Goal: Task Accomplishment & Management: Manage account settings

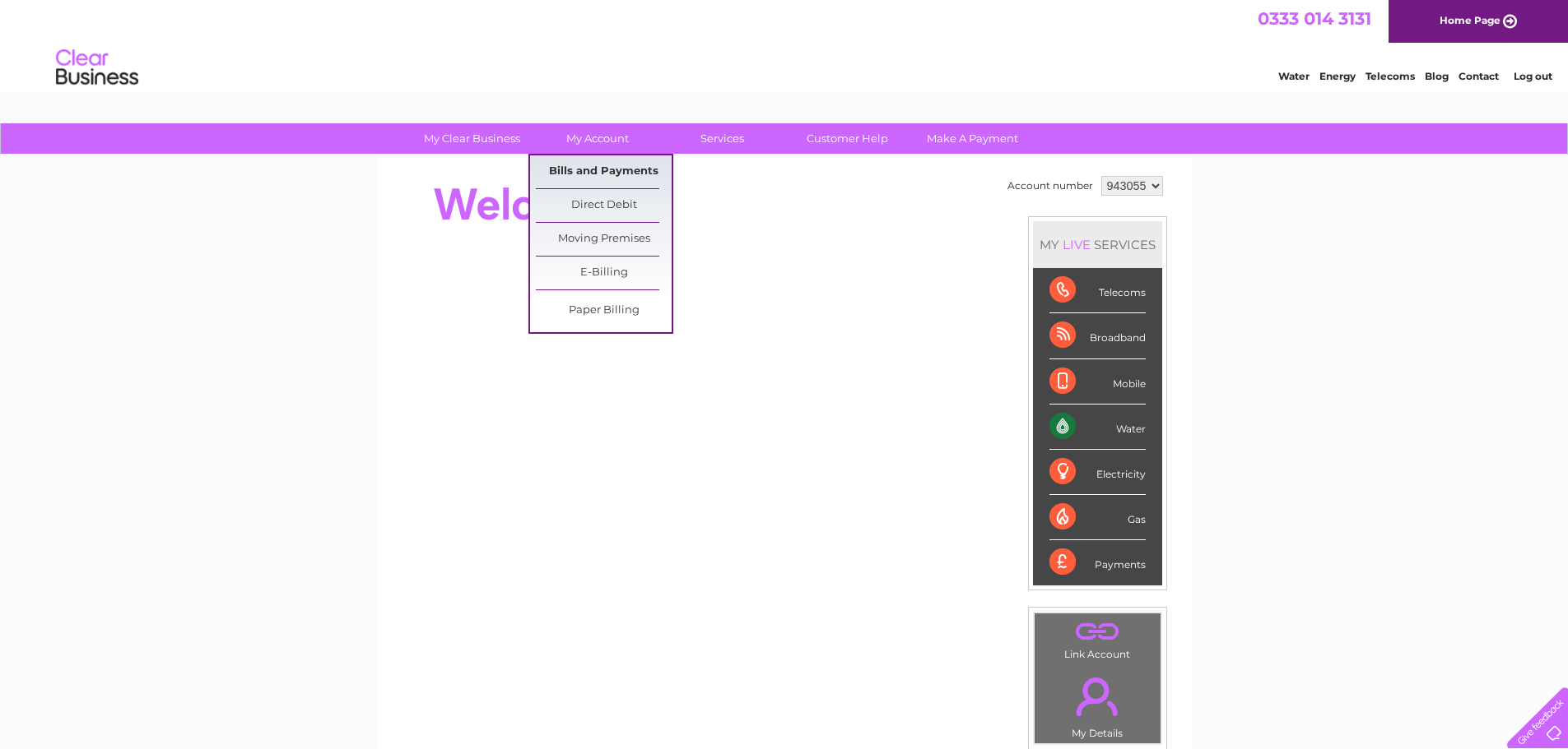
click at [600, 160] on link "Bills and Payments" at bounding box center [603, 172] width 136 height 33
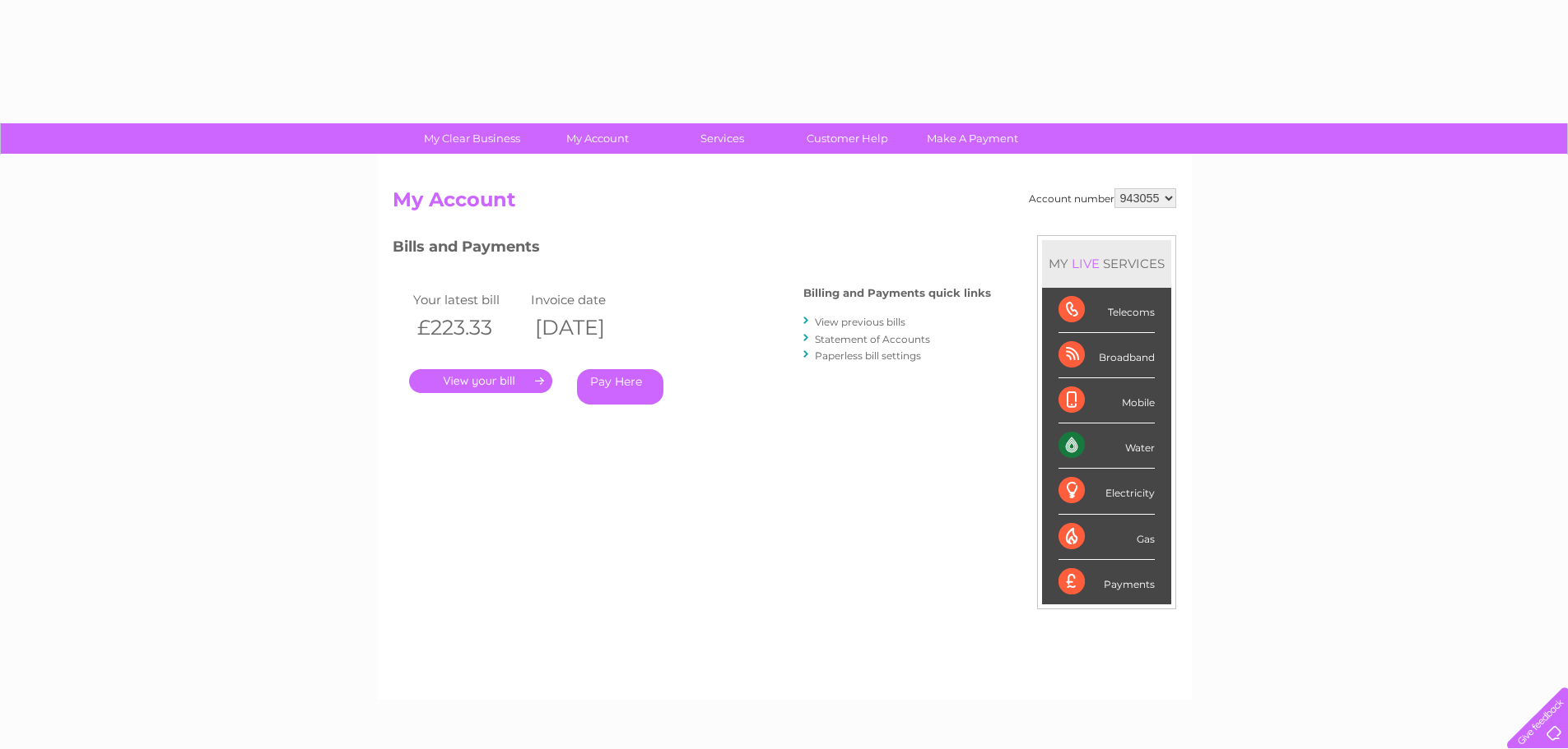
click at [607, 174] on div "Account number 943055 My Account MY LIVE SERVICES Telecoms Broadband Mobile Wat…" at bounding box center [784, 427] width 815 height 545
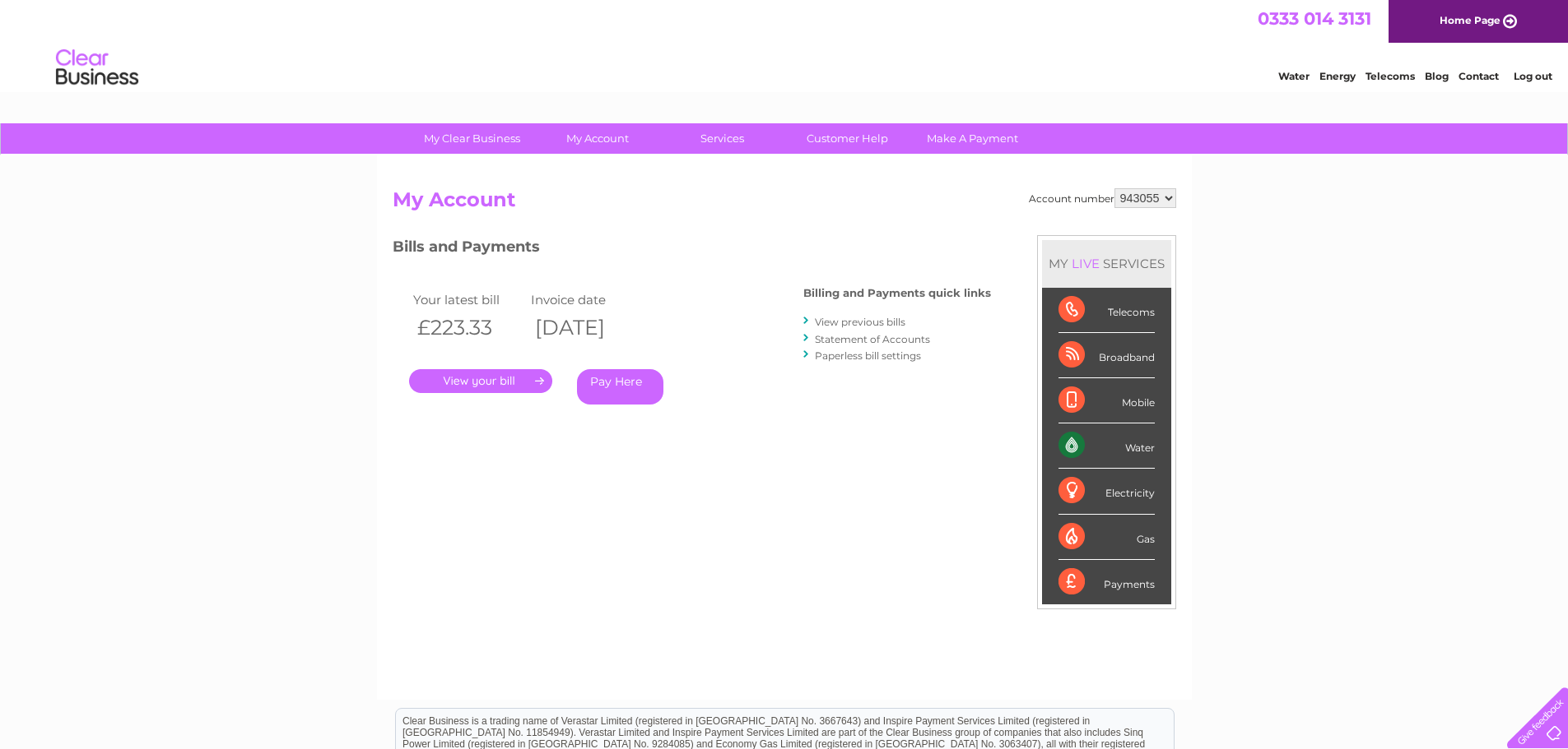
click at [504, 377] on link "." at bounding box center [481, 381] width 143 height 24
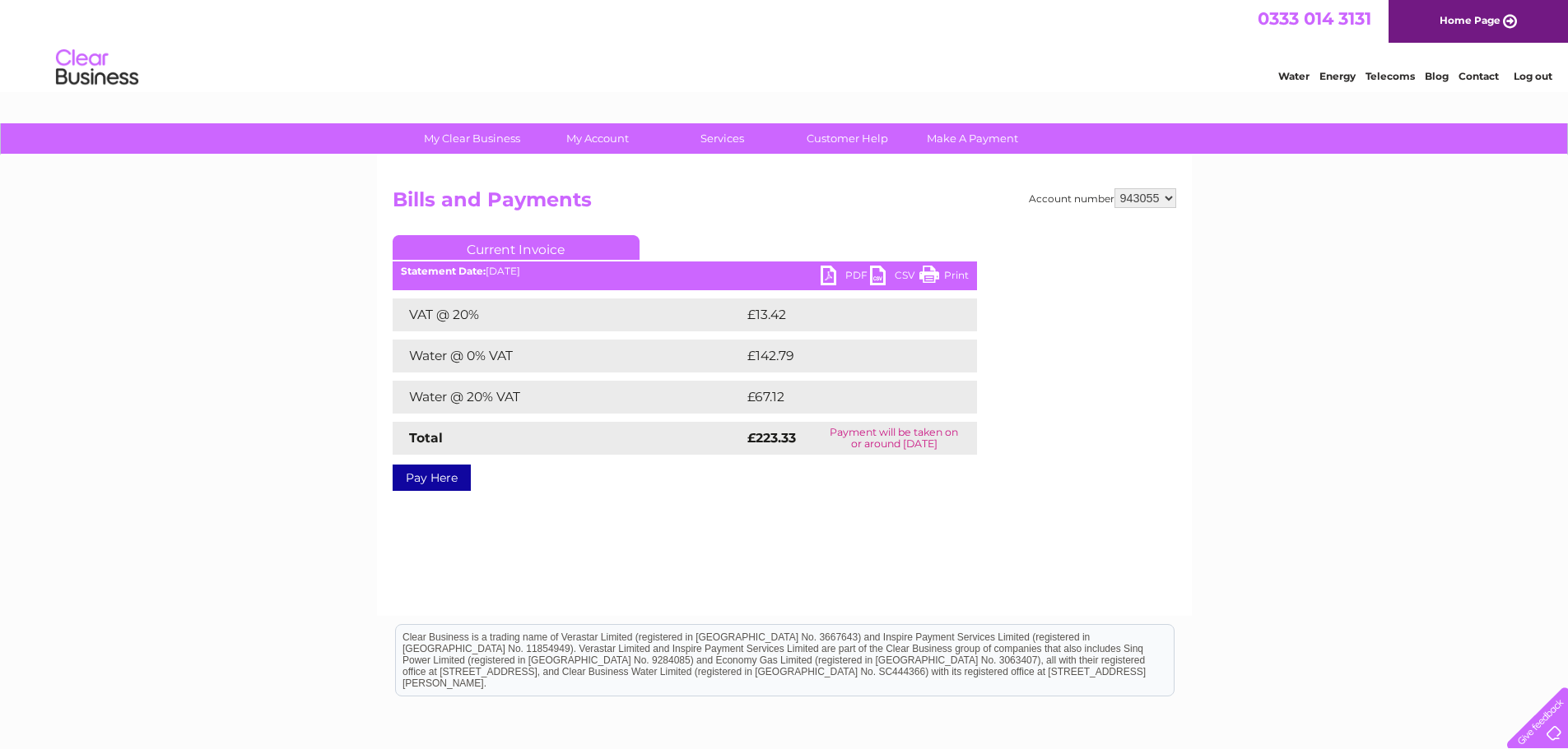
click at [849, 273] on link "PDF" at bounding box center [844, 278] width 49 height 24
